Goal: Find specific page/section: Find specific page/section

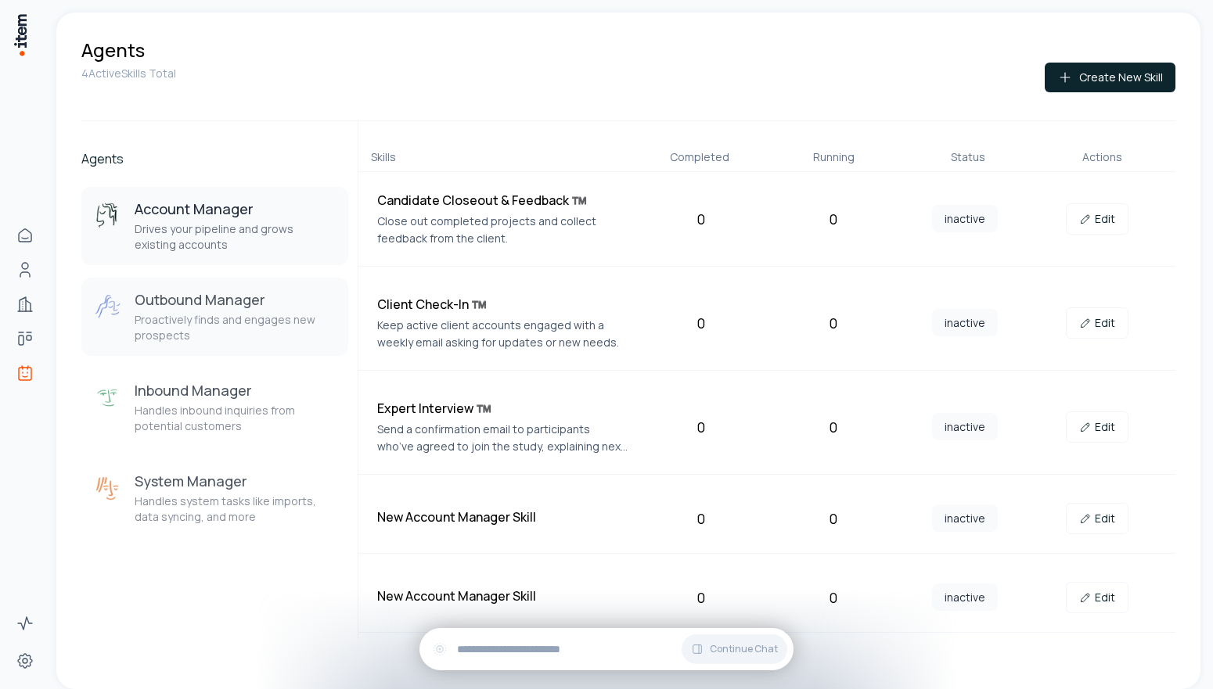
click at [198, 329] on p "Proactively finds and engages new prospects" at bounding box center [235, 327] width 201 height 31
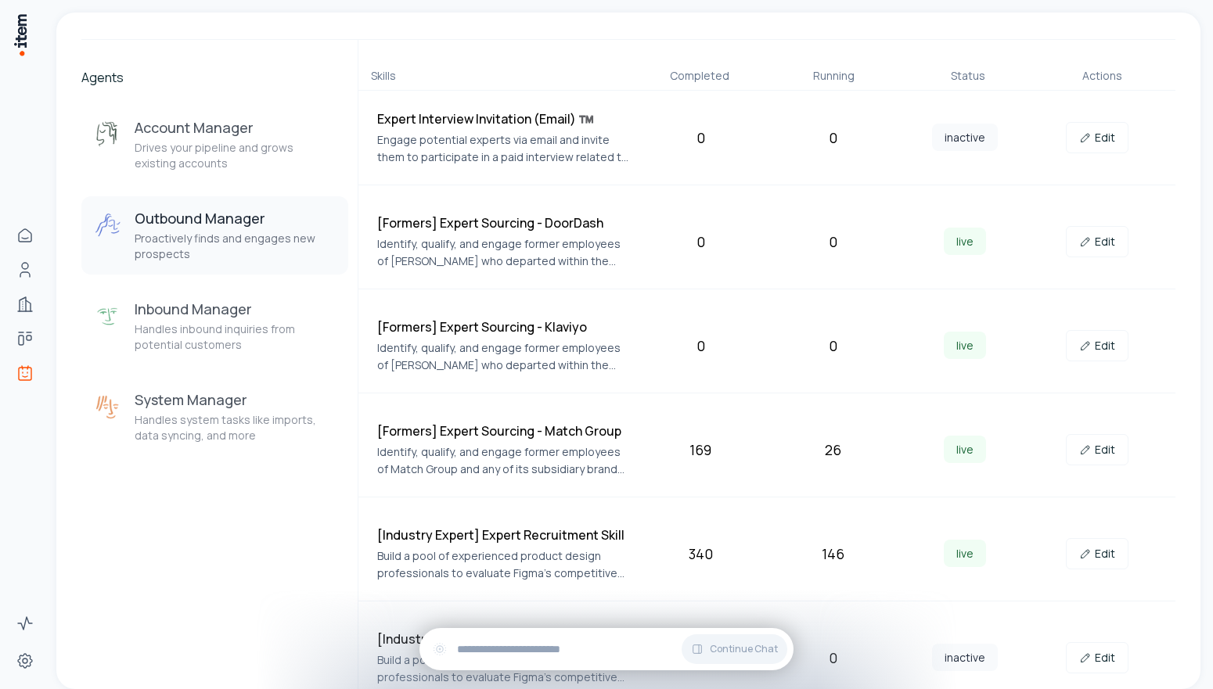
scroll to position [98, 0]
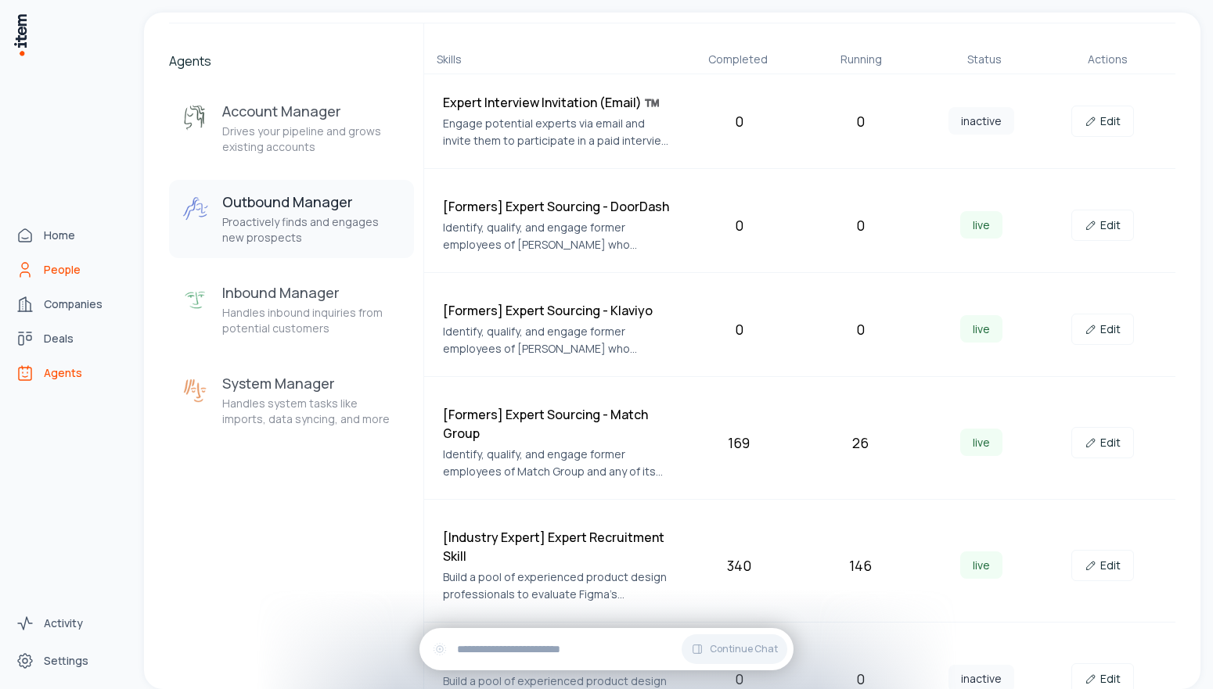
click at [33, 273] on icon "People" at bounding box center [25, 270] width 19 height 19
